Goal: Find specific page/section

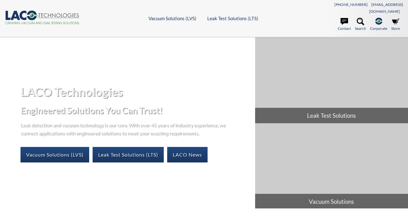
select select "Language Translate Widget"
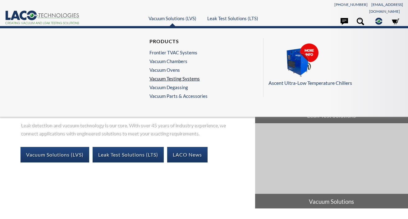
click at [189, 76] on link "Vacuum Testing Systems" at bounding box center [176, 79] width 55 height 6
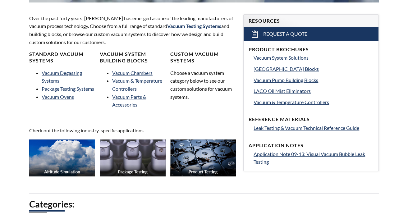
select select "Language Translate Widget"
click at [139, 94] on link "Vacuum Parts & Accessories" at bounding box center [129, 101] width 34 height 14
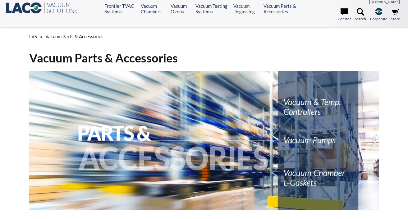
scroll to position [156, 0]
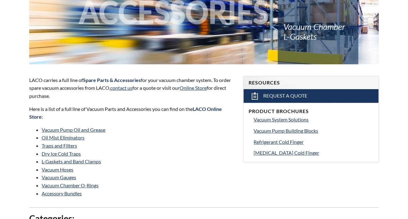
select select "Language Translate Widget"
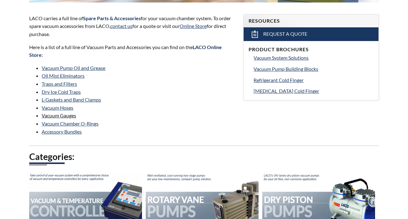
click at [71, 112] on link "Vacuum Gauges" at bounding box center [59, 115] width 34 height 6
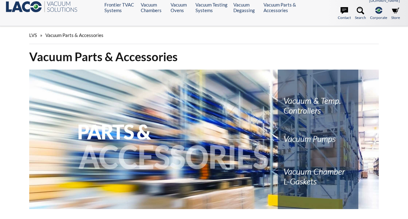
scroll to position [0, 0]
